Goal: Task Accomplishment & Management: Manage account settings

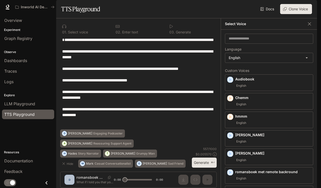
scroll to position [65, 0]
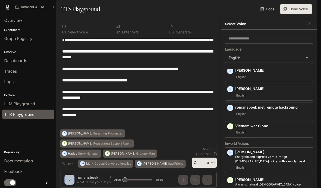
click at [311, 6] on img "button" at bounding box center [310, 7] width 7 height 7
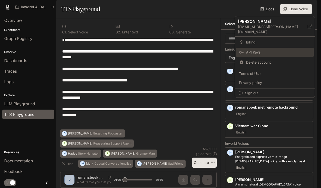
click at [261, 50] on span "API Keys" at bounding box center [278, 52] width 65 height 5
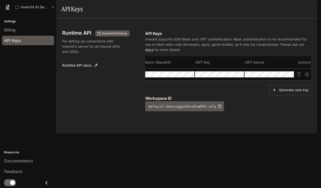
click at [311, 8] on img "button" at bounding box center [310, 7] width 7 height 7
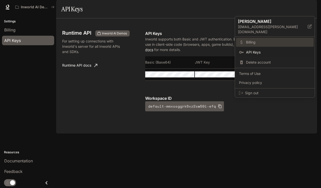
click at [258, 40] on span "Billing" at bounding box center [278, 42] width 65 height 5
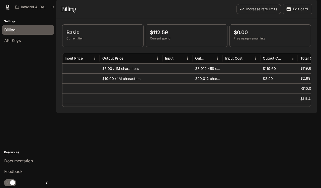
scroll to position [0, 149]
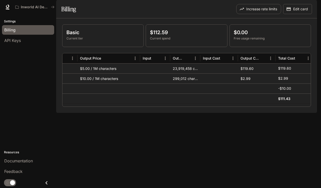
click at [311, 7] on img "button" at bounding box center [310, 7] width 7 height 7
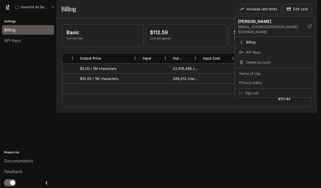
click at [218, 21] on div at bounding box center [160, 94] width 321 height 188
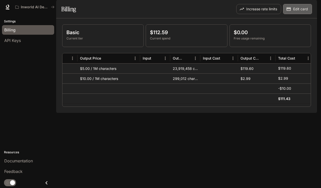
click at [300, 14] on button "Edit card" at bounding box center [297, 9] width 29 height 10
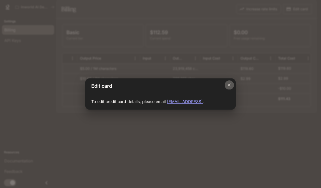
click at [225, 83] on button "Close dialog" at bounding box center [229, 84] width 9 height 9
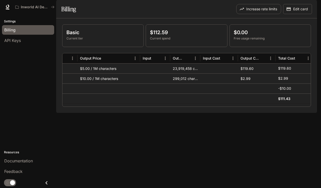
click at [165, 36] on p "$112.59" at bounding box center [186, 33] width 73 height 8
click at [211, 36] on p "$112.59" at bounding box center [186, 33] width 73 height 8
click at [305, 8] on div "Documentation Documentation" at bounding box center [294, 7] width 43 height 10
click at [313, 6] on img "button" at bounding box center [310, 7] width 7 height 7
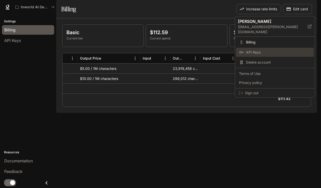
click at [257, 50] on span "API Keys" at bounding box center [278, 52] width 65 height 5
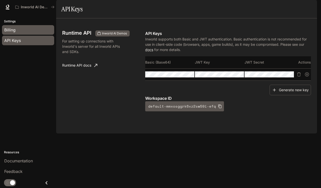
click at [15, 32] on span "Billing" at bounding box center [9, 30] width 11 height 6
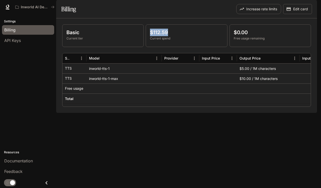
drag, startPoint x: 169, startPoint y: 46, endPoint x: 149, endPoint y: 46, distance: 20.6
click at [149, 46] on div "$112.59 Current spend" at bounding box center [186, 36] width 81 height 22
click at [176, 36] on p "$112.59" at bounding box center [186, 33] width 73 height 8
click at [75, 91] on p "Free usage" at bounding box center [74, 88] width 18 height 5
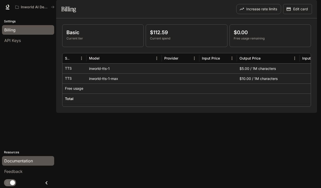
click at [18, 161] on span "Documentation" at bounding box center [18, 161] width 29 height 6
drag, startPoint x: 177, startPoint y: 50, endPoint x: 170, endPoint y: 48, distance: 7.2
click at [174, 41] on div "$112.59 Current spend" at bounding box center [186, 35] width 73 height 12
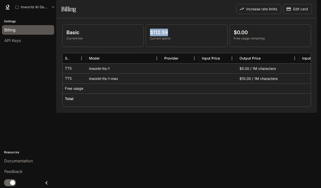
drag, startPoint x: 169, startPoint y: 47, endPoint x: 146, endPoint y: 46, distance: 23.4
click at [146, 46] on div "$112.59 Current spend" at bounding box center [187, 35] width 82 height 23
click at [185, 41] on p "Current spend" at bounding box center [186, 38] width 73 height 5
click at [309, 8] on img "button" at bounding box center [310, 7] width 7 height 7
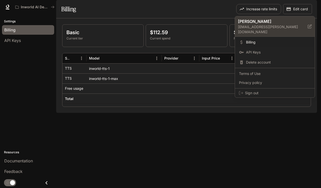
click at [265, 21] on p "Joachim" at bounding box center [269, 21] width 62 height 6
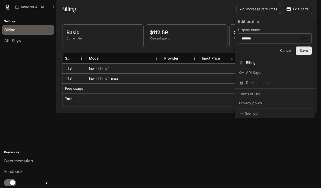
click at [224, 25] on div at bounding box center [160, 94] width 321 height 188
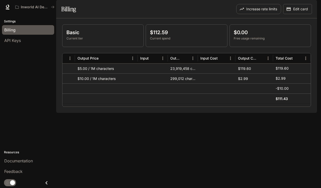
scroll to position [0, 162]
click at [306, 61] on icon "Menu" at bounding box center [305, 58] width 5 height 5
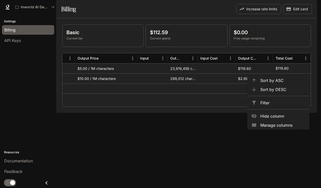
click at [271, 113] on div "Basic Current tier $112.59 Current spend $0.00 Free usage remaining Provider In…" at bounding box center [186, 65] width 261 height 94
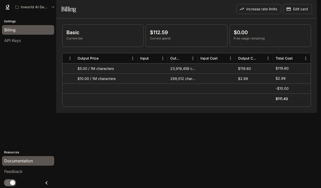
click at [26, 157] on link "Documentation" at bounding box center [28, 161] width 52 height 10
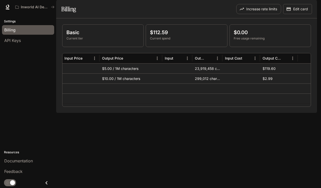
scroll to position [0, 72]
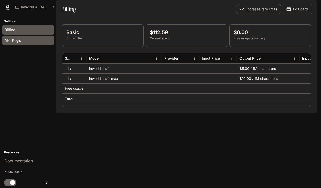
click at [33, 40] on div "API Keys" at bounding box center [28, 40] width 48 height 6
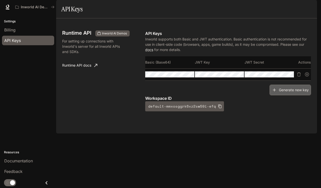
click at [288, 95] on button "Generate new key" at bounding box center [290, 90] width 41 height 11
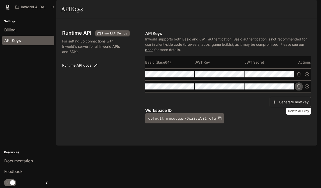
click at [300, 88] on icon "Delete API key" at bounding box center [299, 86] width 4 height 4
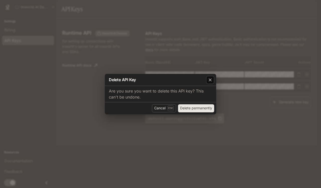
click at [211, 81] on icon "button" at bounding box center [210, 79] width 5 height 5
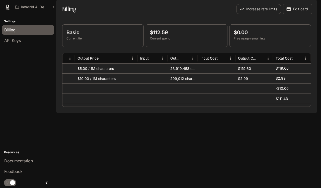
click at [310, 7] on img "button" at bounding box center [310, 7] width 7 height 7
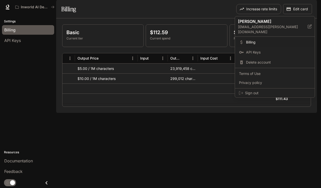
click at [186, 8] on div at bounding box center [160, 94] width 321 height 188
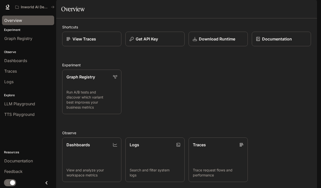
click at [20, 21] on span "Overview" at bounding box center [13, 20] width 18 height 6
click at [34, 39] on div "Graph Registry" at bounding box center [28, 38] width 48 height 6
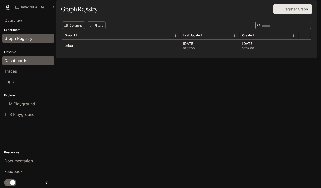
click at [40, 60] on div "Dashboards" at bounding box center [28, 60] width 48 height 6
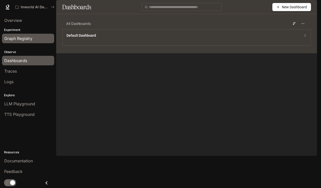
click at [31, 38] on span "Graph Registry" at bounding box center [18, 38] width 28 height 6
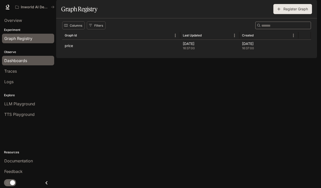
click at [30, 58] on div "Dashboards" at bounding box center [28, 60] width 48 height 6
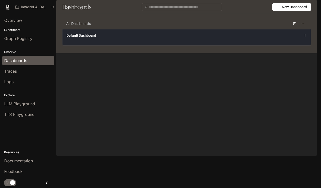
click at [224, 45] on div "Default Dashboard" at bounding box center [186, 37] width 248 height 16
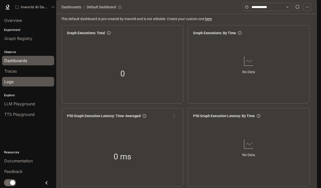
scroll to position [109, 0]
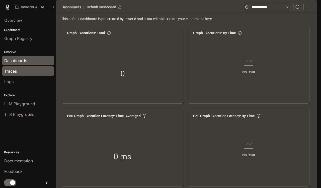
click at [12, 73] on span "Traces" at bounding box center [10, 71] width 13 height 6
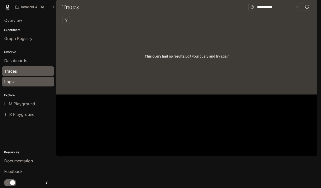
click at [19, 84] on div "Logs" at bounding box center [28, 82] width 48 height 6
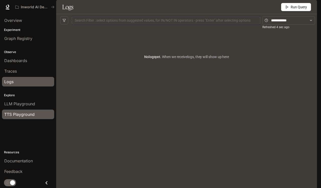
click at [28, 116] on span "TTS Playground" at bounding box center [19, 114] width 30 height 6
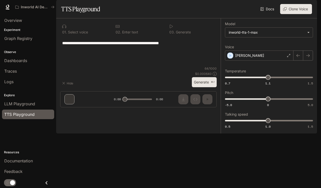
type textarea "**********"
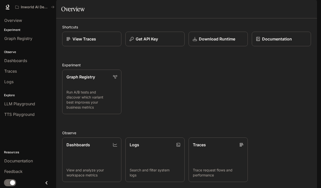
click at [308, 4] on img "button" at bounding box center [310, 7] width 7 height 7
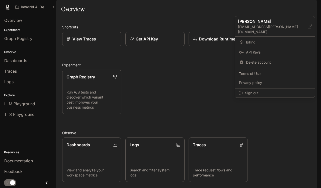
click at [190, 92] on div at bounding box center [160, 94] width 321 height 188
